Goal: Task Accomplishment & Management: Manage account settings

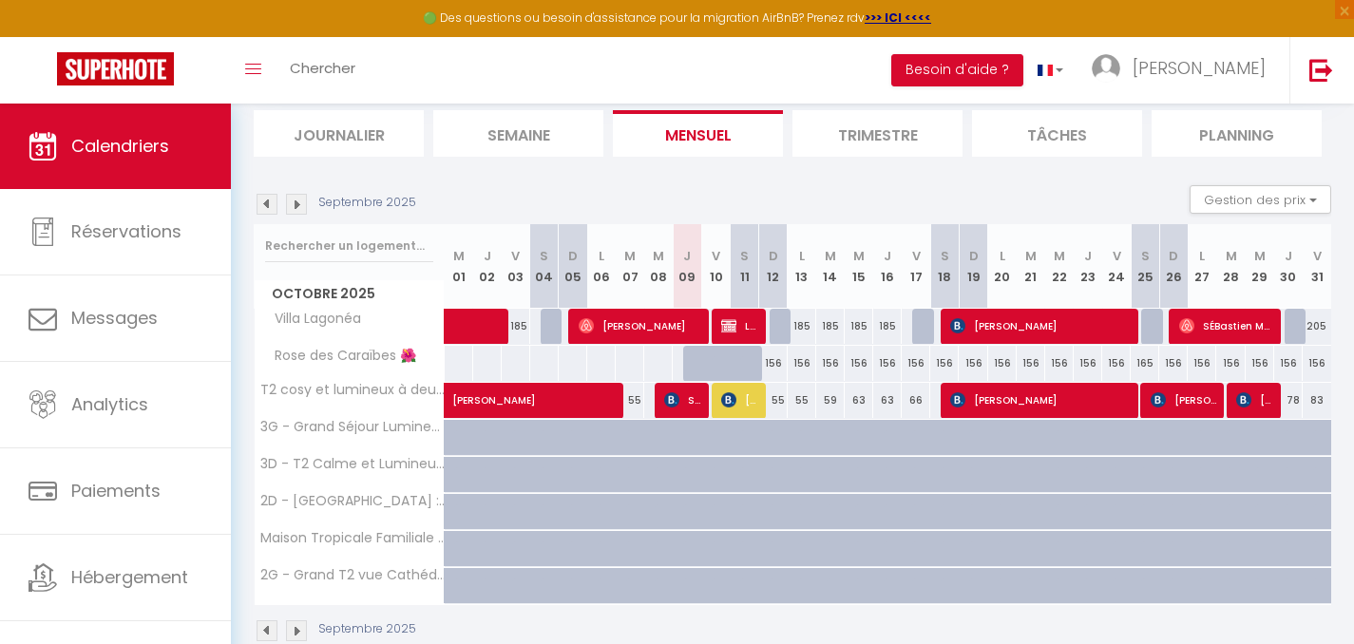
scroll to position [124, 0]
click at [776, 366] on div "156" at bounding box center [773, 363] width 29 height 35
type input "156"
type input "Dim 12 Octobre 2025"
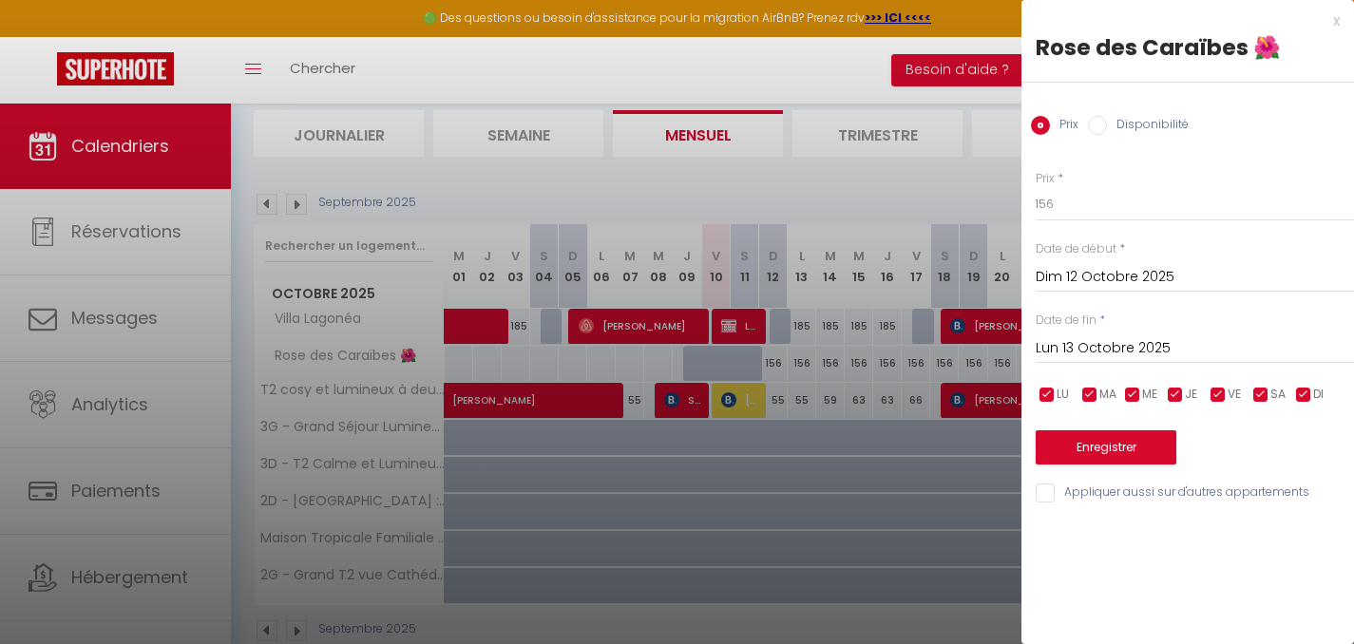
click at [1267, 348] on input "Lun 13 Octobre 2025" at bounding box center [1195, 348] width 318 height 25
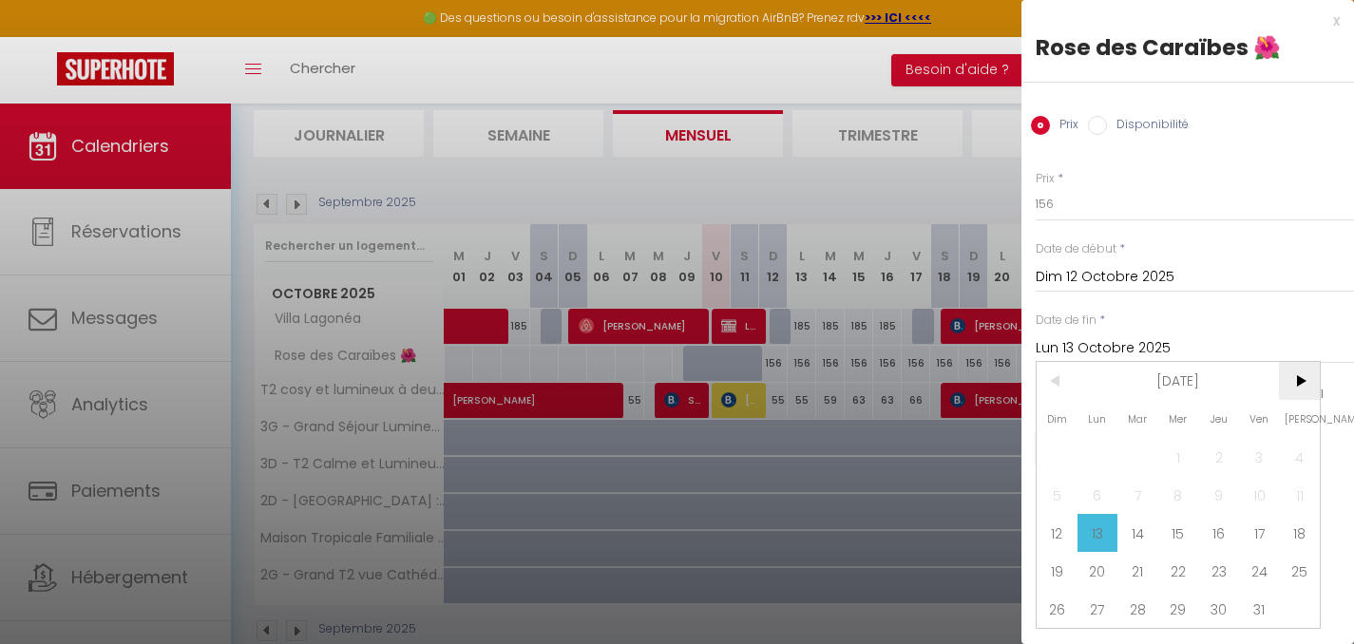
click at [1296, 374] on span ">" at bounding box center [1299, 381] width 41 height 38
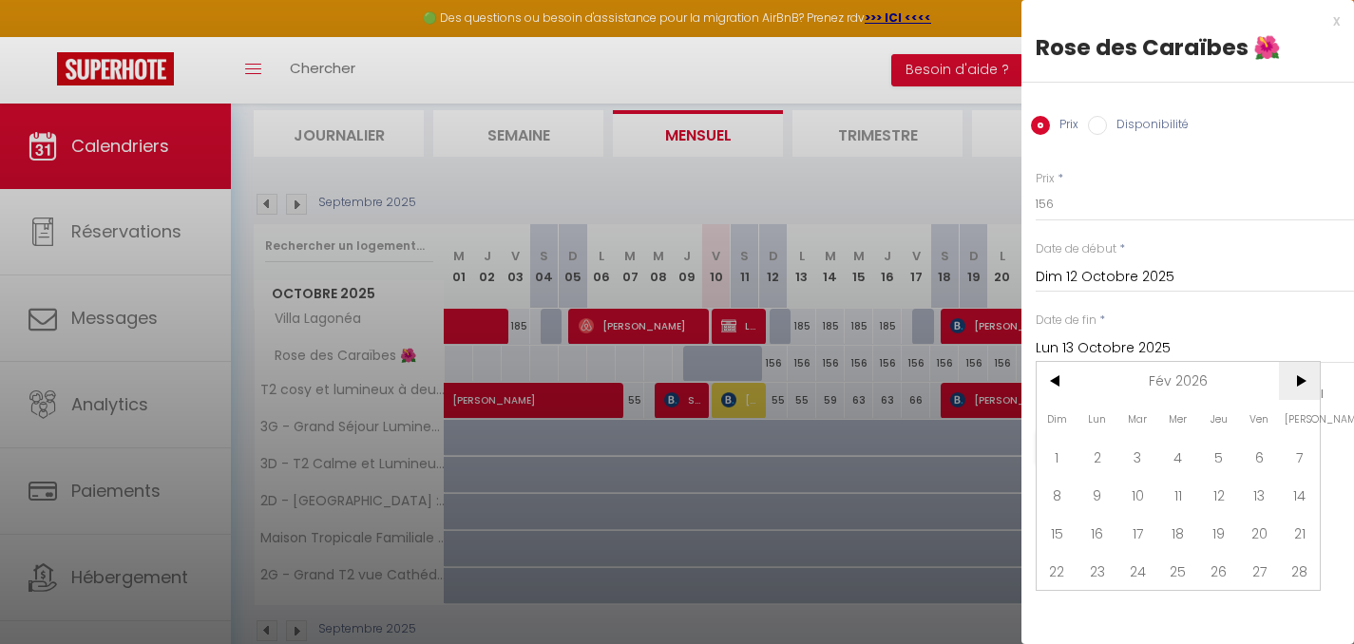
click at [1296, 374] on span ">" at bounding box center [1299, 381] width 41 height 38
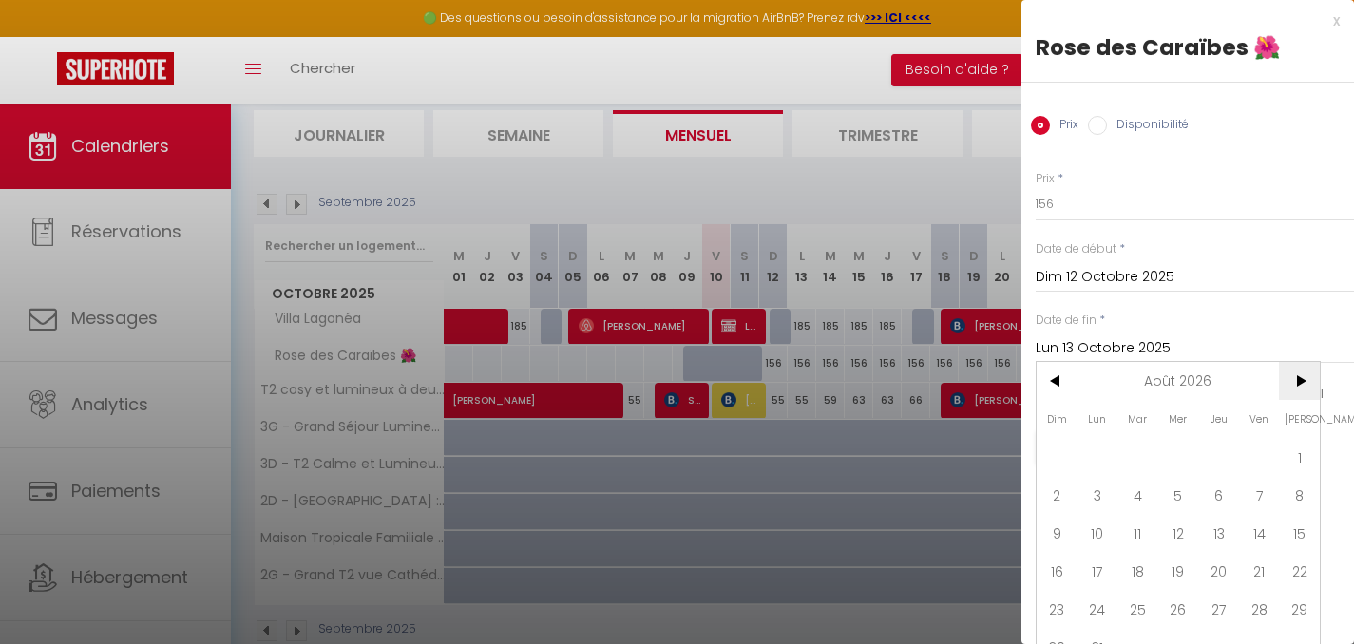
click at [1296, 374] on span ">" at bounding box center [1299, 381] width 41 height 38
click at [1044, 379] on span "<" at bounding box center [1057, 381] width 41 height 38
click at [1287, 382] on span ">" at bounding box center [1299, 381] width 41 height 38
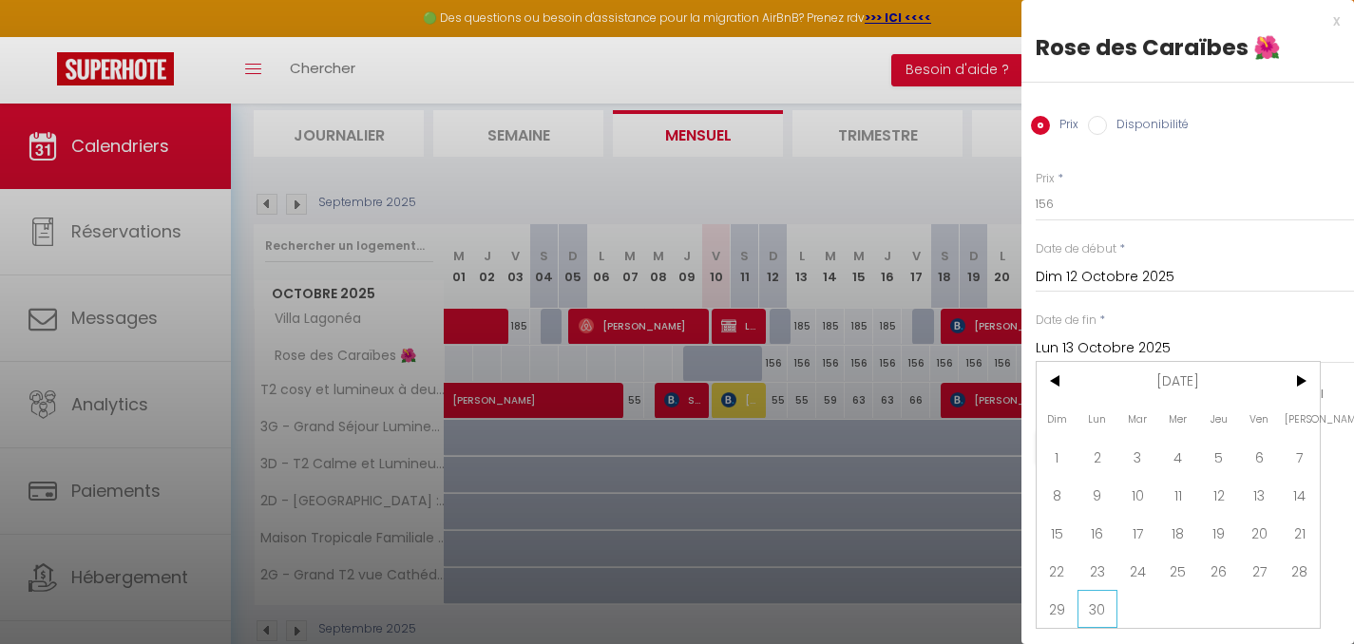
click at [1108, 601] on span "30" at bounding box center [1097, 609] width 41 height 38
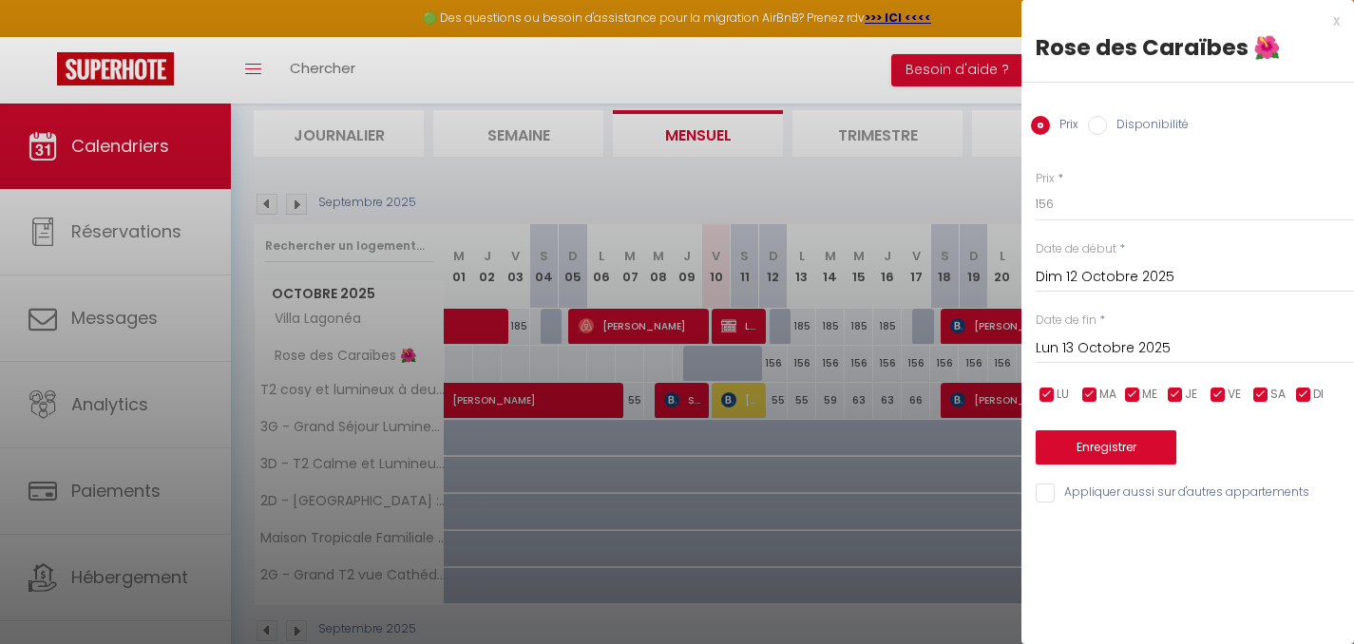
type input "Lun 30 Novembre 2026"
click at [1107, 124] on label "Disponibilité" at bounding box center [1148, 126] width 82 height 21
click at [1107, 124] on input "Disponibilité" at bounding box center [1097, 125] width 19 height 19
radio input "true"
radio input "false"
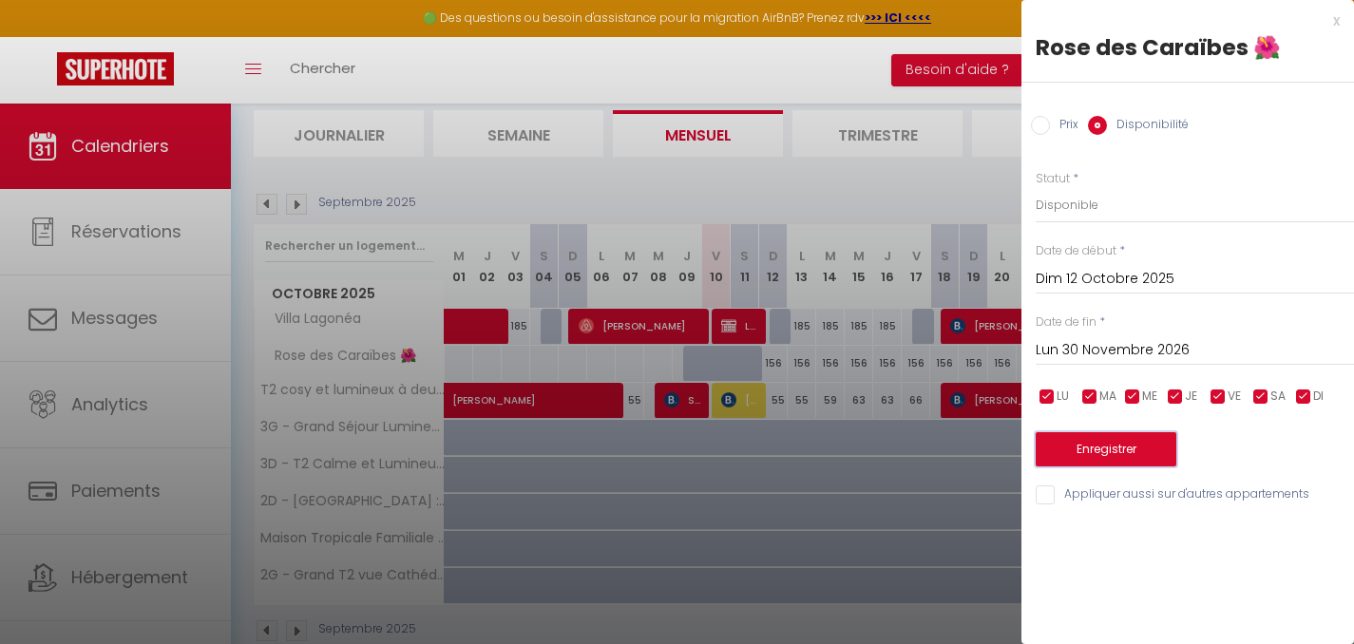
click at [1140, 449] on button "Enregistrer" at bounding box center [1106, 449] width 141 height 34
type input "Sam 11 Octobre 2025"
type input "[DATE]"
